Goal: Information Seeking & Learning: Learn about a topic

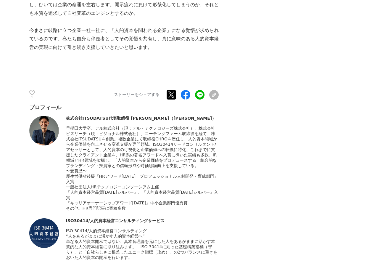
scroll to position [2750, 0]
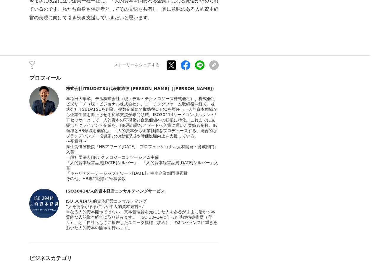
drag, startPoint x: 133, startPoint y: 96, endPoint x: 133, endPoint y: 121, distance: 24.8
click at [133, 121] on span "早稲田大学卒。デル株式会社（現：デル・テクノロジーズ株式会社）、株式会社ビズリーチ（現：ビジョナル株式会社）、コーチングファーム取締役を経て、株式会社ITSU…" at bounding box center [141, 117] width 151 height 42
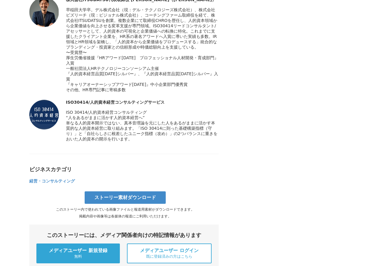
scroll to position [2809, 0]
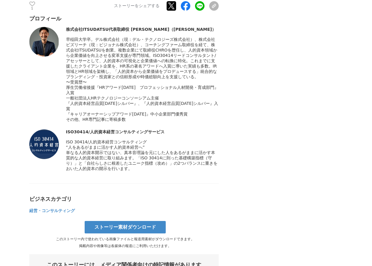
click at [133, 121] on div "プロフィール 株式会社ITSUDATSU代表取締役 黒澤 伶（Rei Kurosawa）" at bounding box center [123, 93] width 189 height 156
click at [153, 156] on span "単なる人的資本開示ではない、真本音理論を元にした人をあるがままに活かす本質的な人的資本経営に取り組みます。「ISO 30414に則った基礎構築指標（守り）」と…" at bounding box center [142, 160] width 152 height 21
click at [91, 51] on span "早稲田大学卒。デル株式会社（現：デル・テクノロジーズ株式会社）、株式会社ビズリーチ（現：ビジョナル株式会社）、コーチングファーム取締役を経て、株式会社ITSU…" at bounding box center [141, 58] width 151 height 42
click at [140, 87] on div "厚生労働省後援『HRアワード2022　プロフェッショナル人材開発・育成部門』入賞" at bounding box center [142, 90] width 153 height 11
drag, startPoint x: 107, startPoint y: 12, endPoint x: 66, endPoint y: 12, distance: 41.4
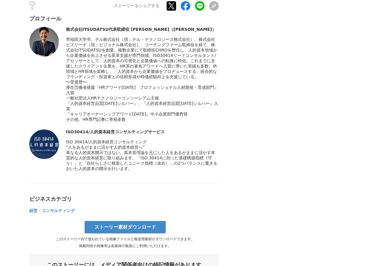
click at [66, 27] on div "株式会社ITSUDATSU代表取締役 黒澤 伶（Rei Kurosawa）" at bounding box center [142, 29] width 153 height 5
copy div "株式会社ITSUDATSU"
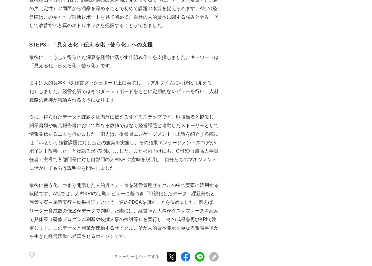
scroll to position [1478, 0]
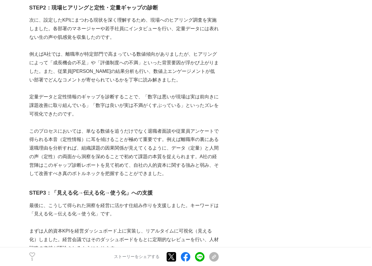
click at [75, 38] on p "次に、設定したKPIにまつわる現状を深く理解するため、現場へのヒアリング調査を実施しました。各部署のマネージャーや若手社員にインタビューを行い、定量データには…" at bounding box center [123, 28] width 189 height 25
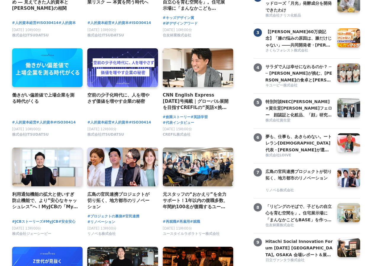
scroll to position [148, 0]
